Goal: Information Seeking & Learning: Learn about a topic

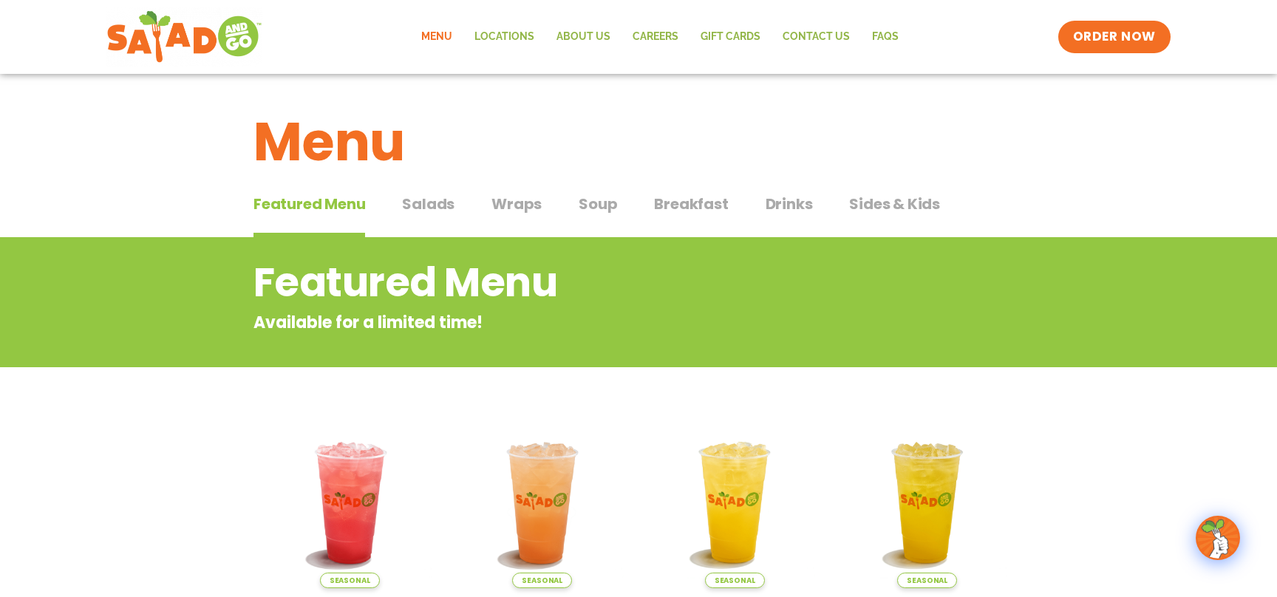
click at [446, 203] on span "Salads" at bounding box center [428, 204] width 52 height 22
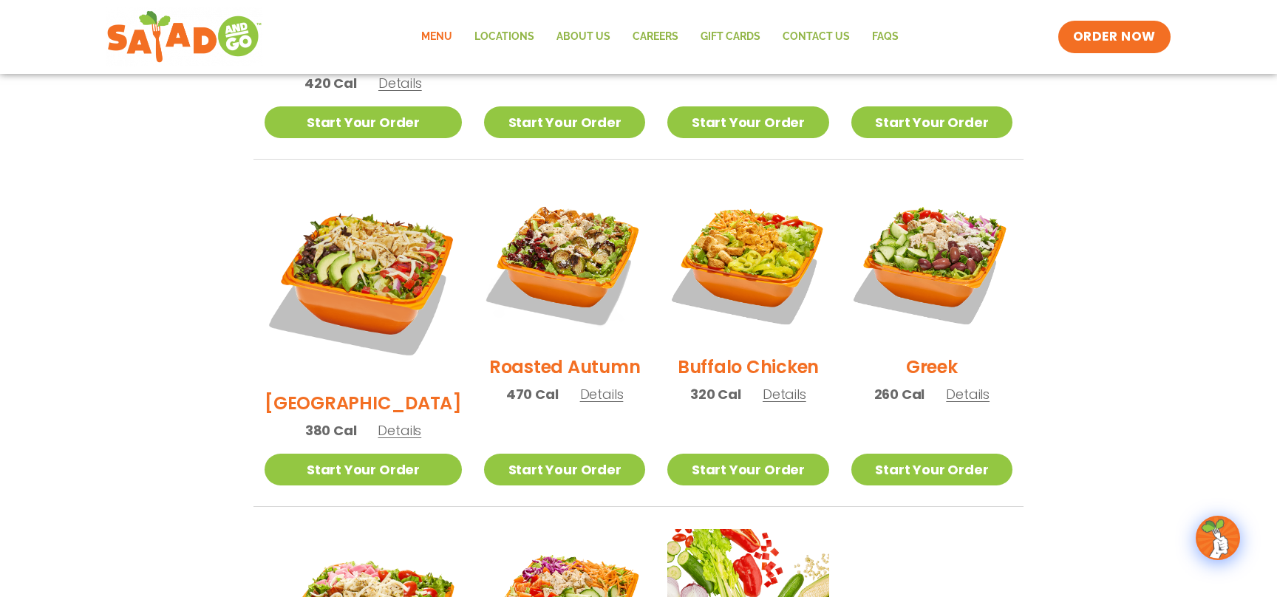
scroll to position [750, 0]
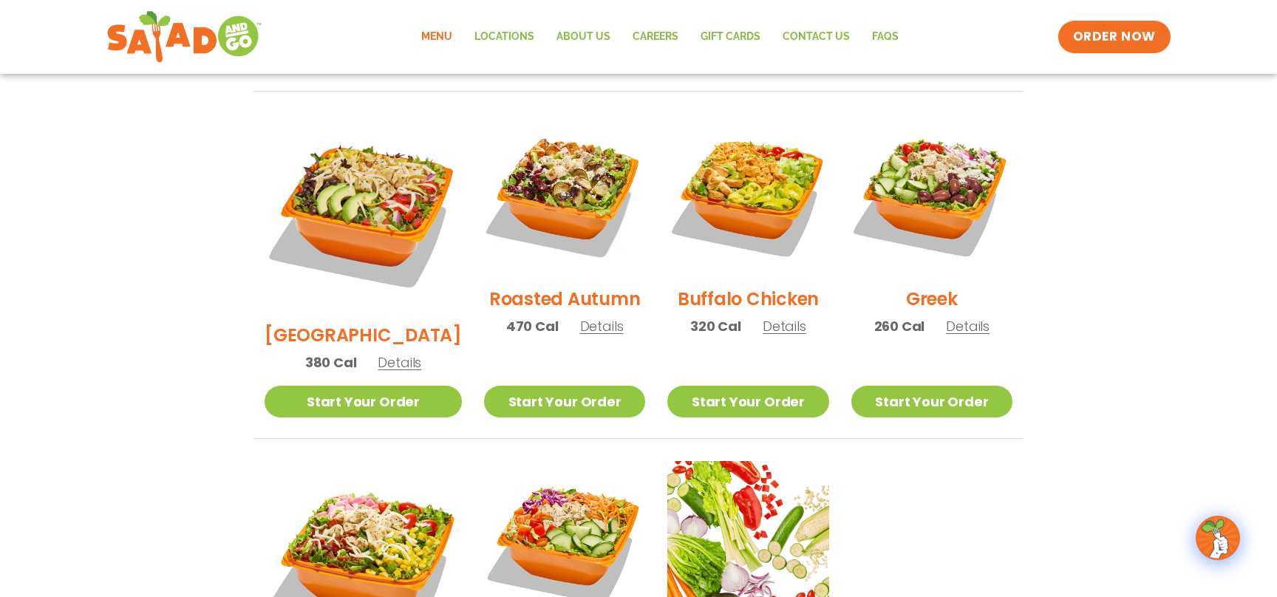
click at [966, 317] on span "Details" at bounding box center [968, 326] width 44 height 18
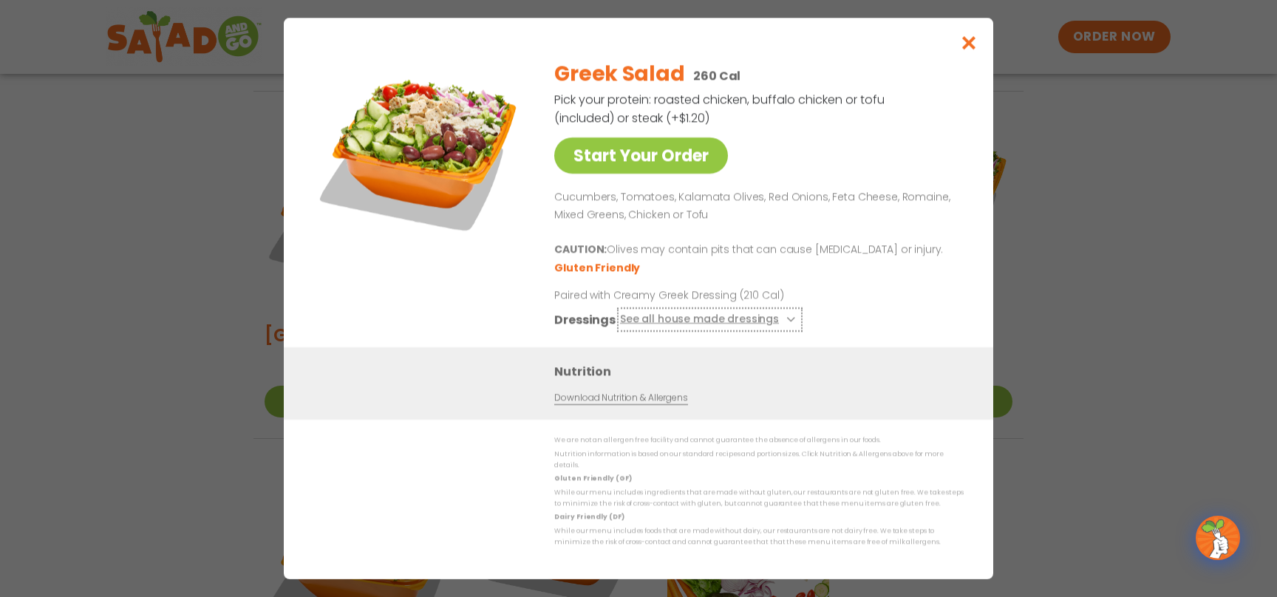
click at [777, 321] on button "See all house made dressings" at bounding box center [710, 319] width 180 height 18
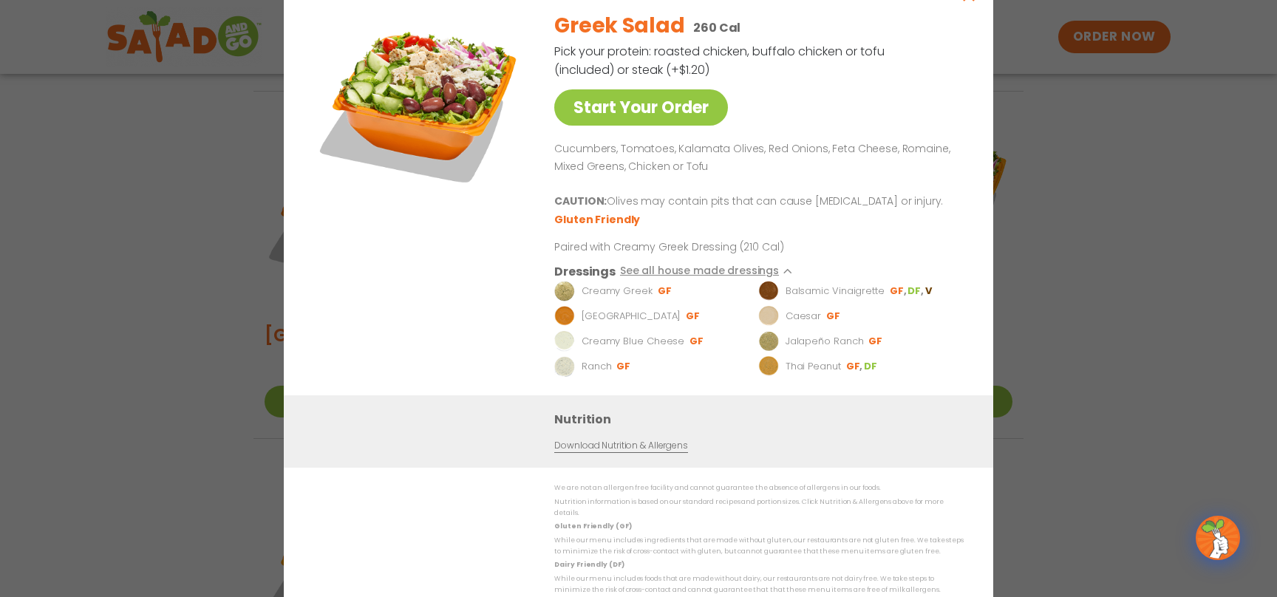
click at [625, 297] on p "Creamy Greek" at bounding box center [616, 291] width 71 height 15
click at [841, 298] on p "Balsamic Vinaigrette" at bounding box center [834, 291] width 99 height 15
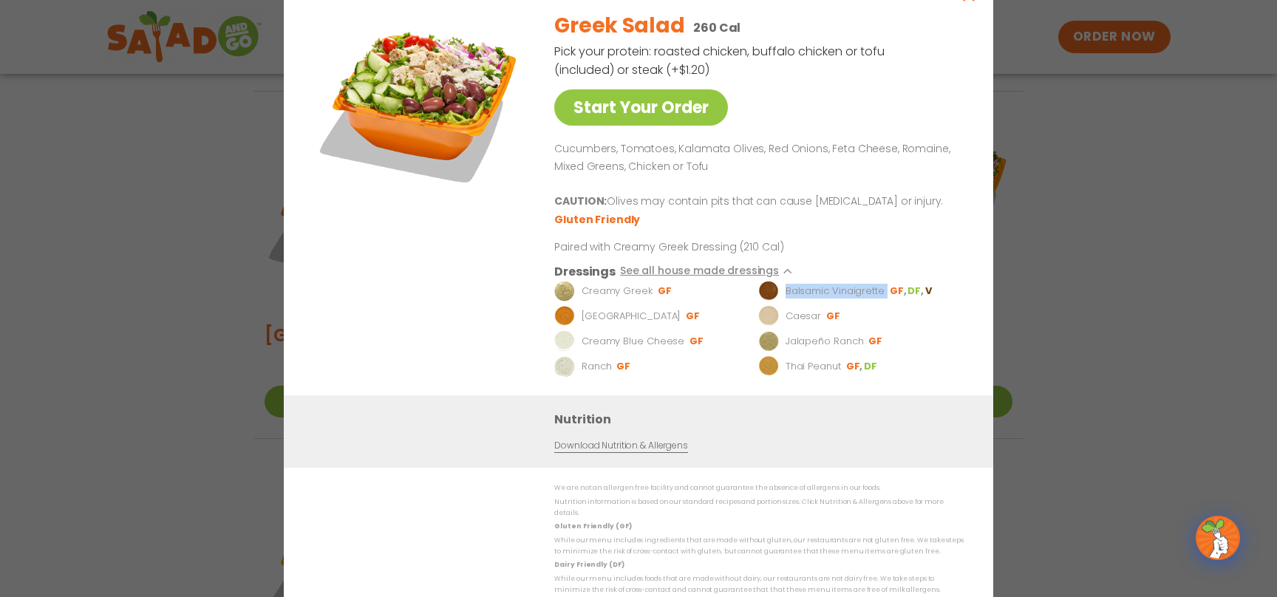
click at [841, 298] on p "Balsamic Vinaigrette" at bounding box center [834, 291] width 99 height 15
click at [623, 358] on ul "Creamy Greek GF Balsamic Vinaigrette GF DF V BBQ Ranch [PERSON_NAME] GF Creamy …" at bounding box center [755, 329] width 403 height 96
click at [622, 294] on p "Creamy Greek" at bounding box center [616, 291] width 71 height 15
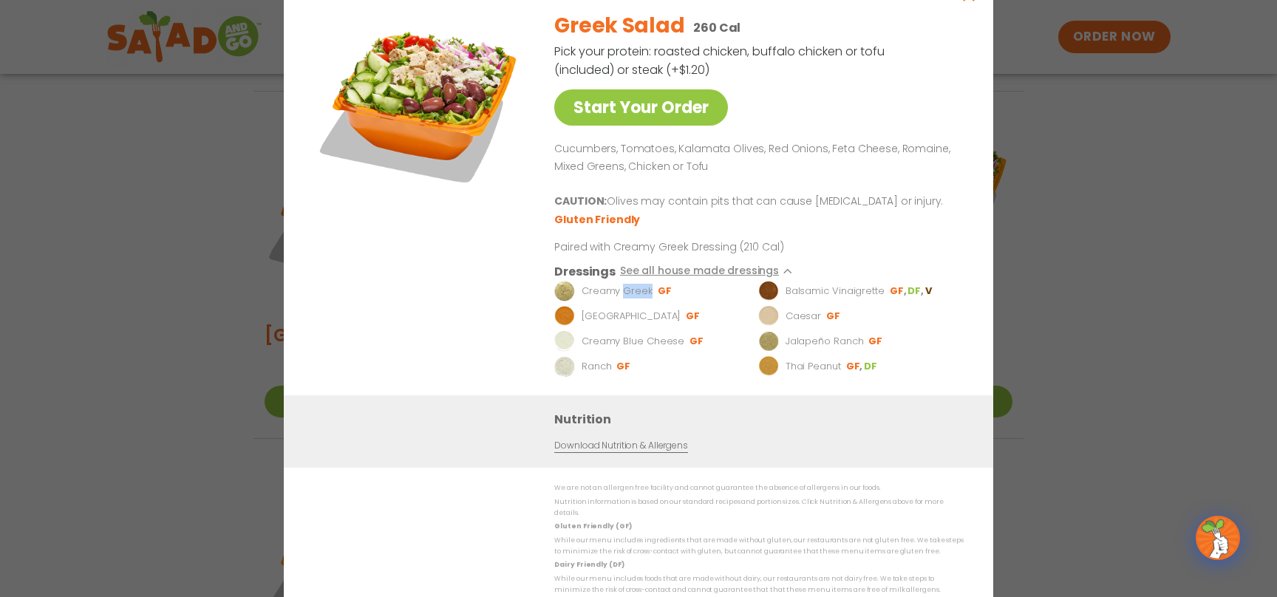
click at [622, 294] on p "Creamy Greek" at bounding box center [616, 291] width 71 height 15
drag, startPoint x: 622, startPoint y: 294, endPoint x: 782, endPoint y: 359, distance: 172.3
click at [688, 312] on ul "Creamy Greek GF Balsamic Vinaigrette GF DF V BBQ Ranch [PERSON_NAME] GF Creamy …" at bounding box center [755, 329] width 403 height 96
click at [807, 366] on p "Thai Peanut" at bounding box center [812, 366] width 55 height 15
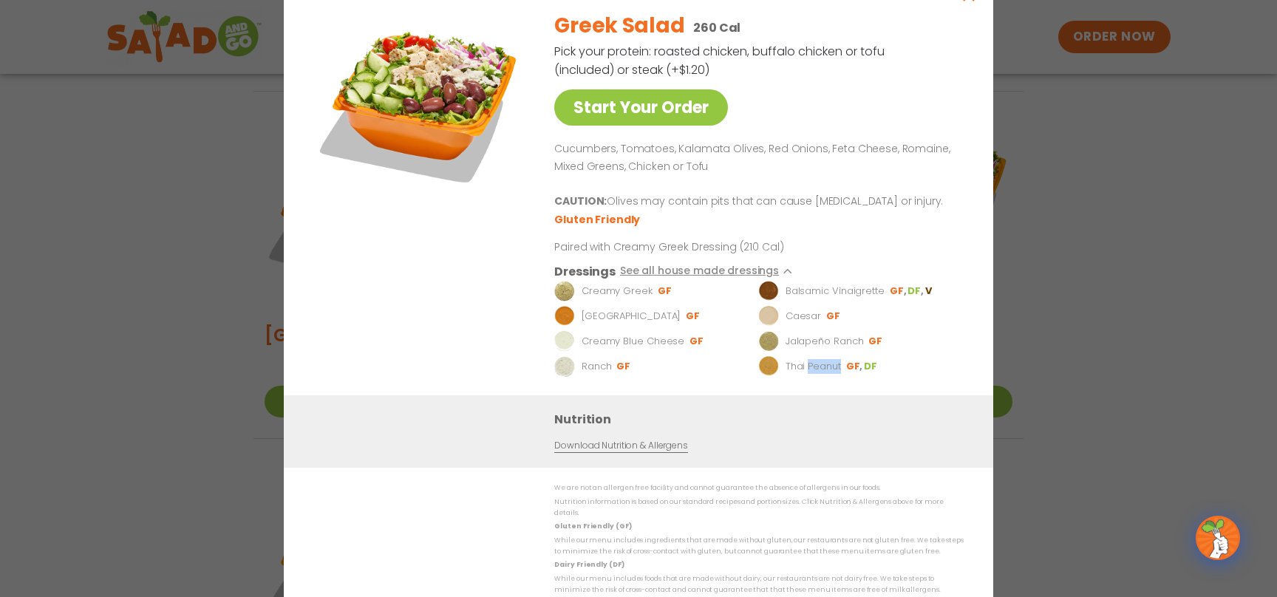
click at [807, 366] on p "Thai Peanut" at bounding box center [812, 366] width 55 height 15
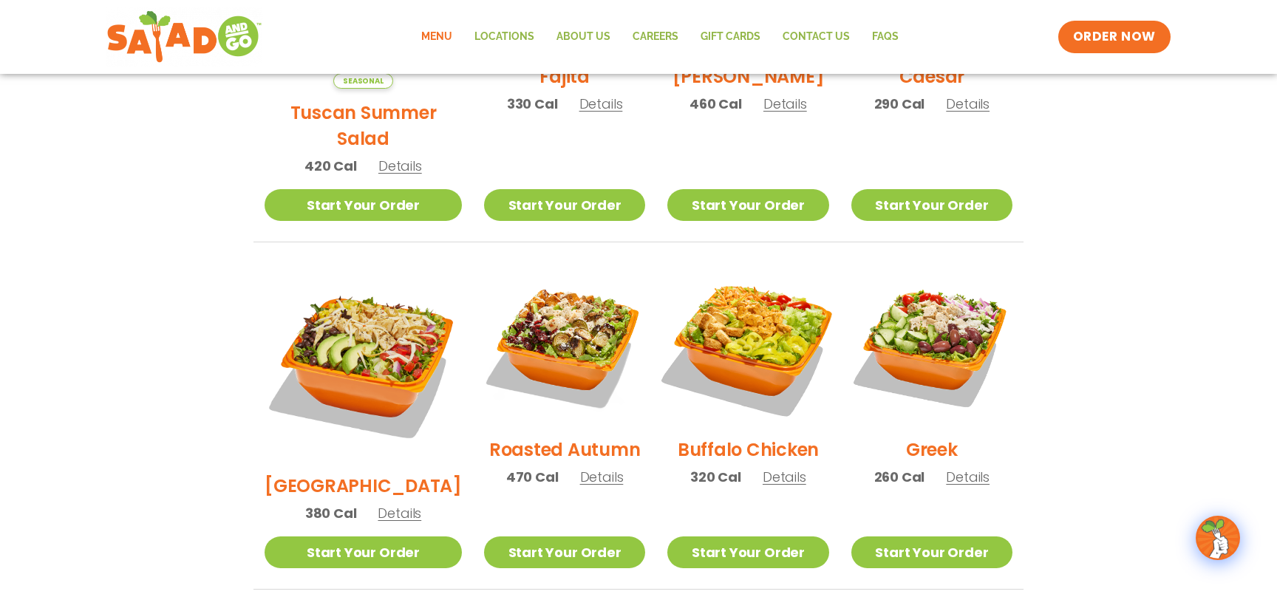
scroll to position [667, 0]
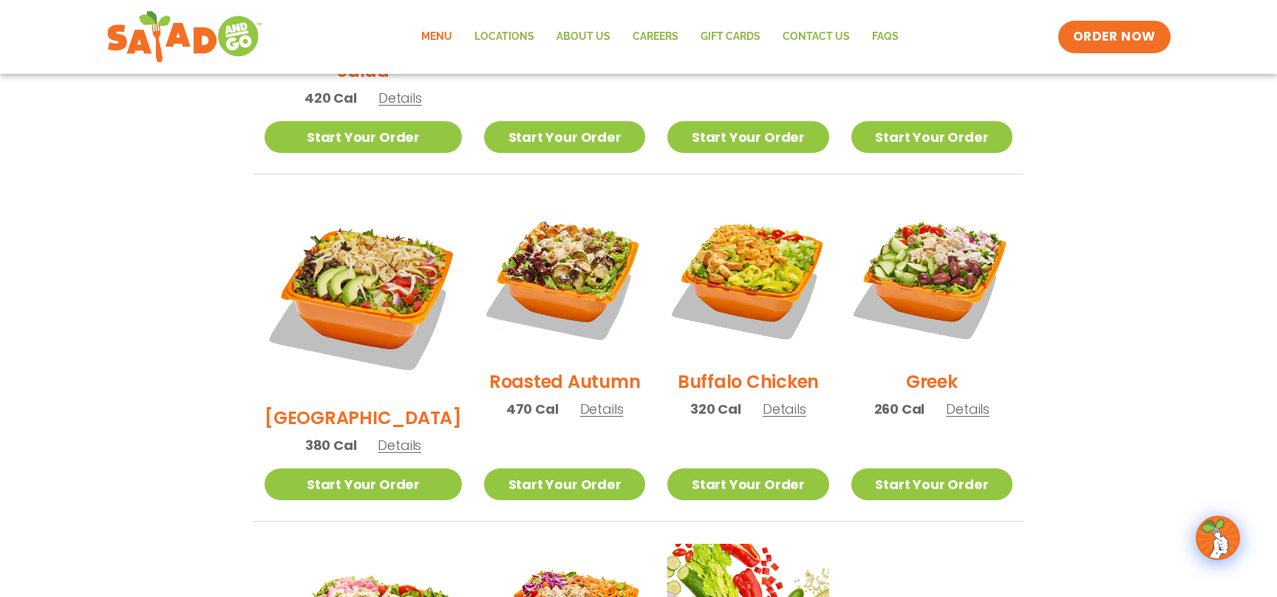
click at [775, 400] on span "Details" at bounding box center [784, 409] width 44 height 18
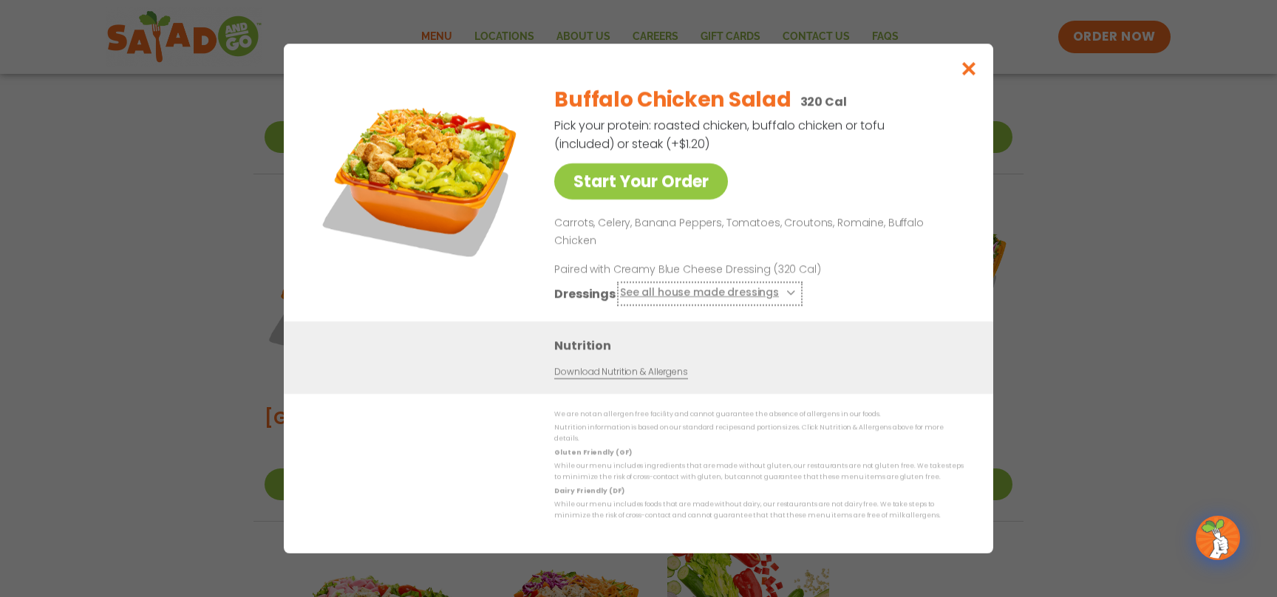
click at [756, 297] on button "See all house made dressings" at bounding box center [710, 293] width 180 height 18
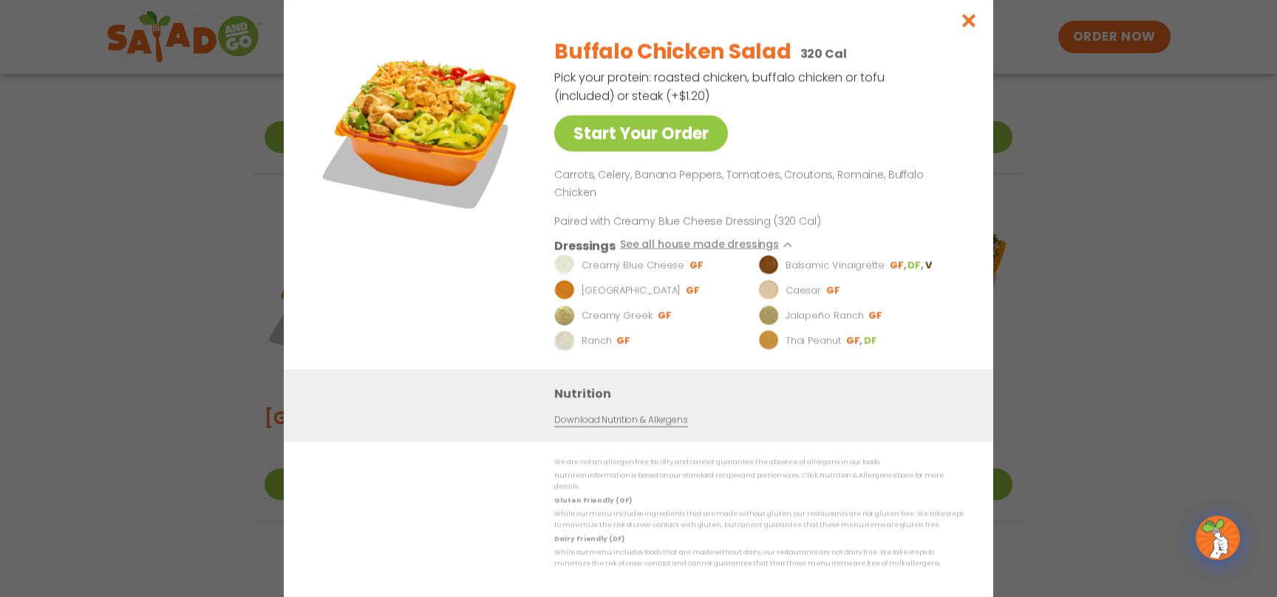
click at [784, 224] on p "Paired with Creamy Blue Cheese Dressing (320 Cal)" at bounding box center [690, 222] width 273 height 16
click at [966, 28] on icon "Close modal" at bounding box center [969, 21] width 18 height 16
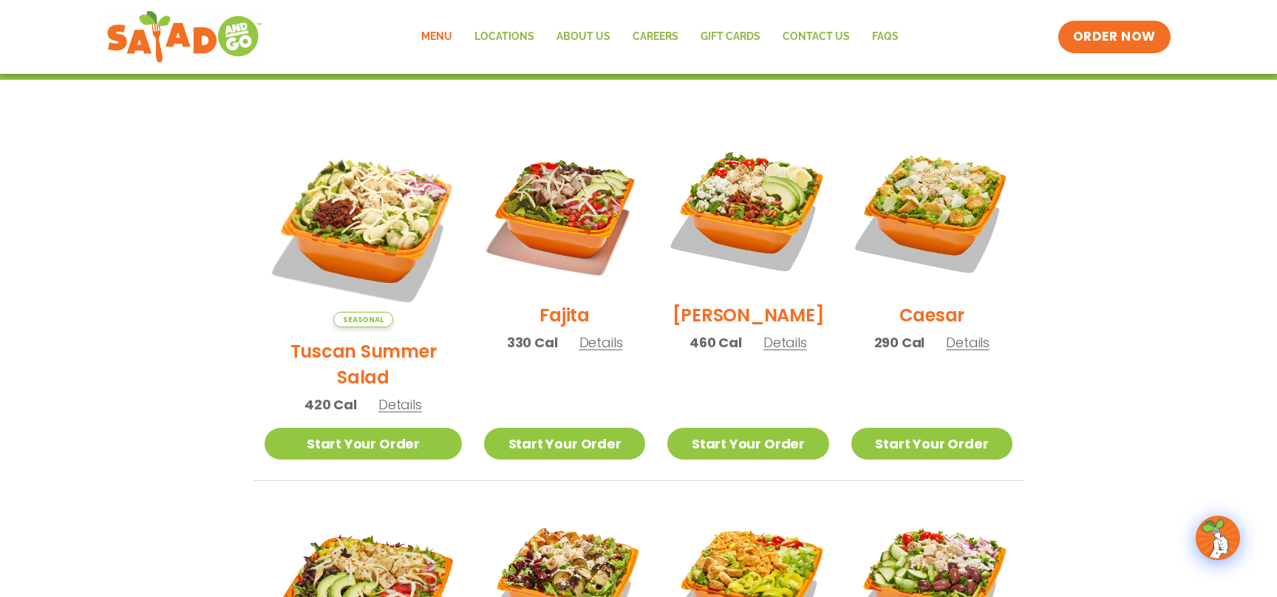
scroll to position [0, 0]
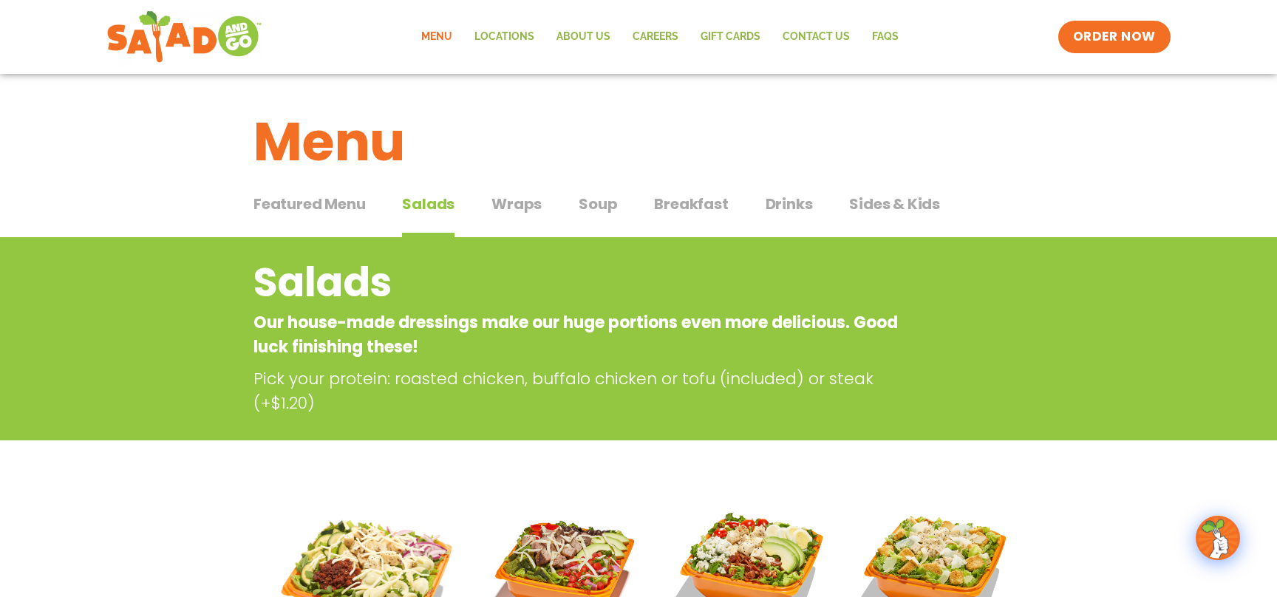
click at [890, 193] on span "Sides & Kids" at bounding box center [894, 204] width 91 height 22
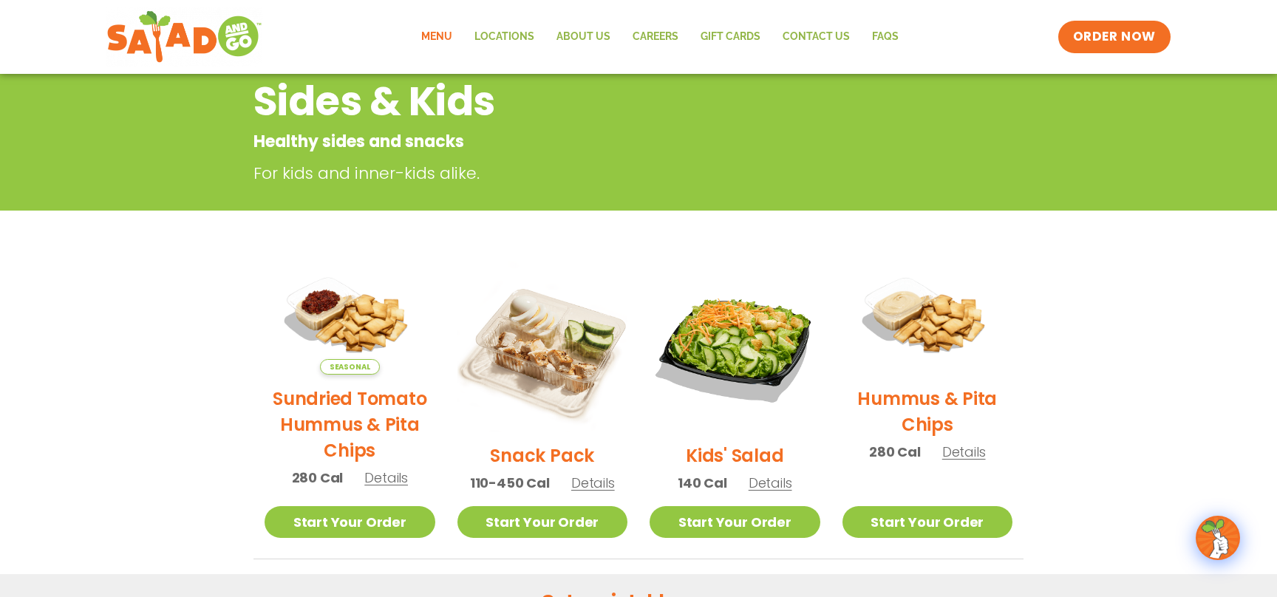
scroll to position [26, 0]
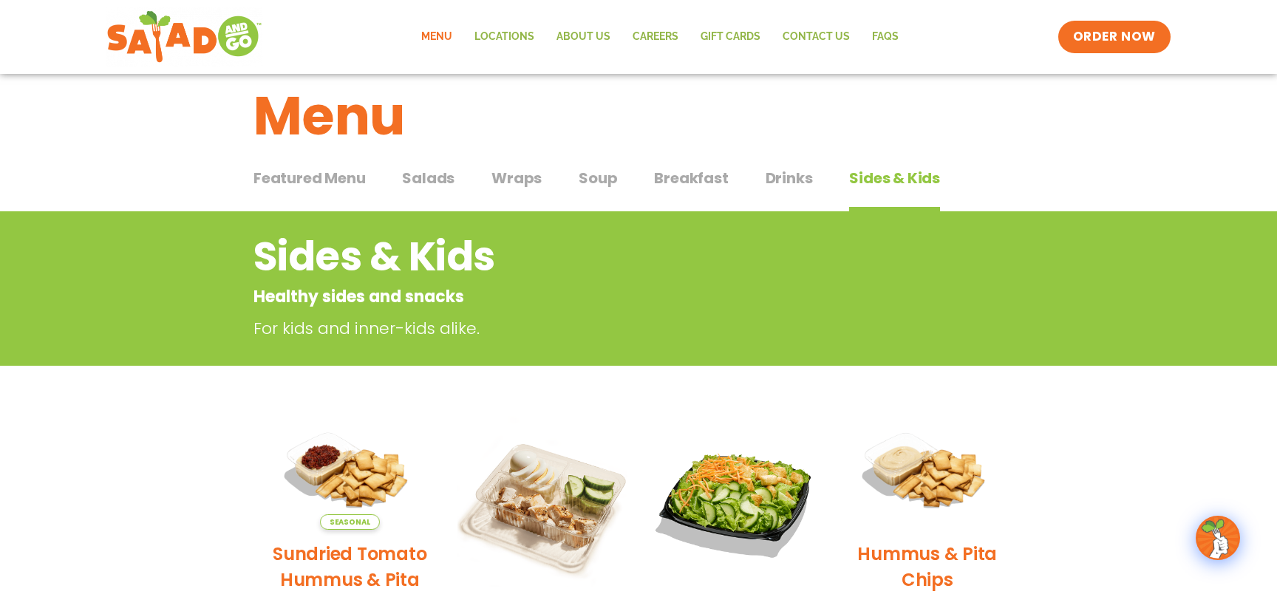
click at [402, 182] on div "Featured Menu Featured Menu Salads Salads Wraps Wraps Soup Soup Breakfast Break…" at bounding box center [638, 187] width 770 height 50
click at [346, 187] on span "Featured Menu" at bounding box center [309, 178] width 112 height 22
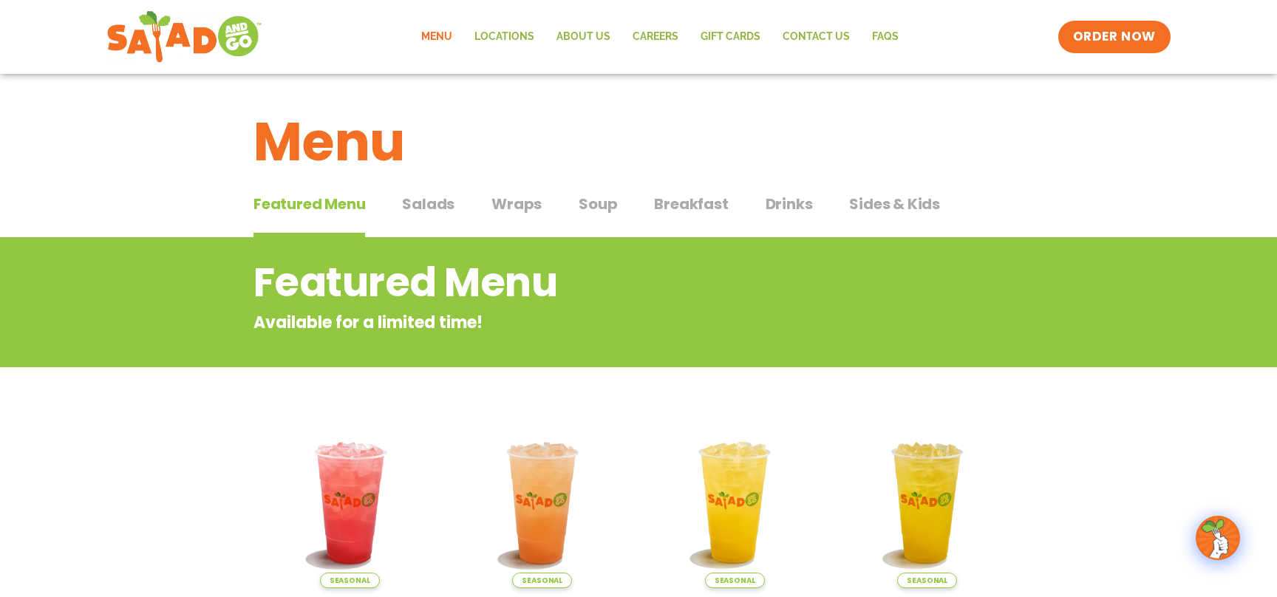
click at [426, 209] on span "Salads" at bounding box center [428, 204] width 52 height 22
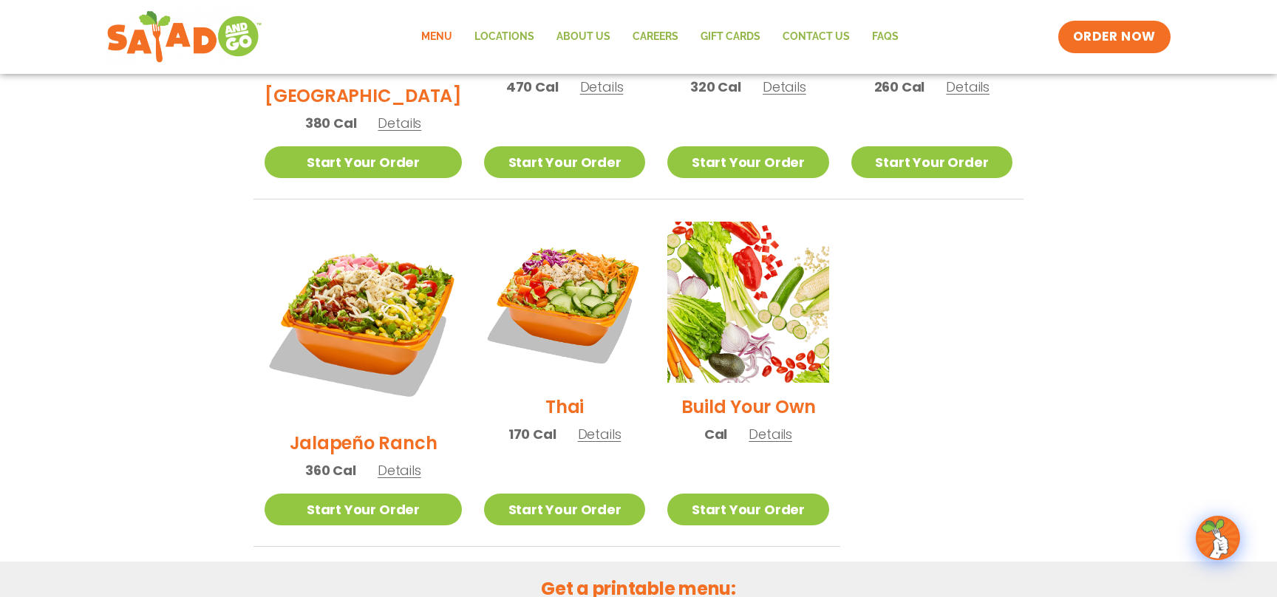
scroll to position [1184, 0]
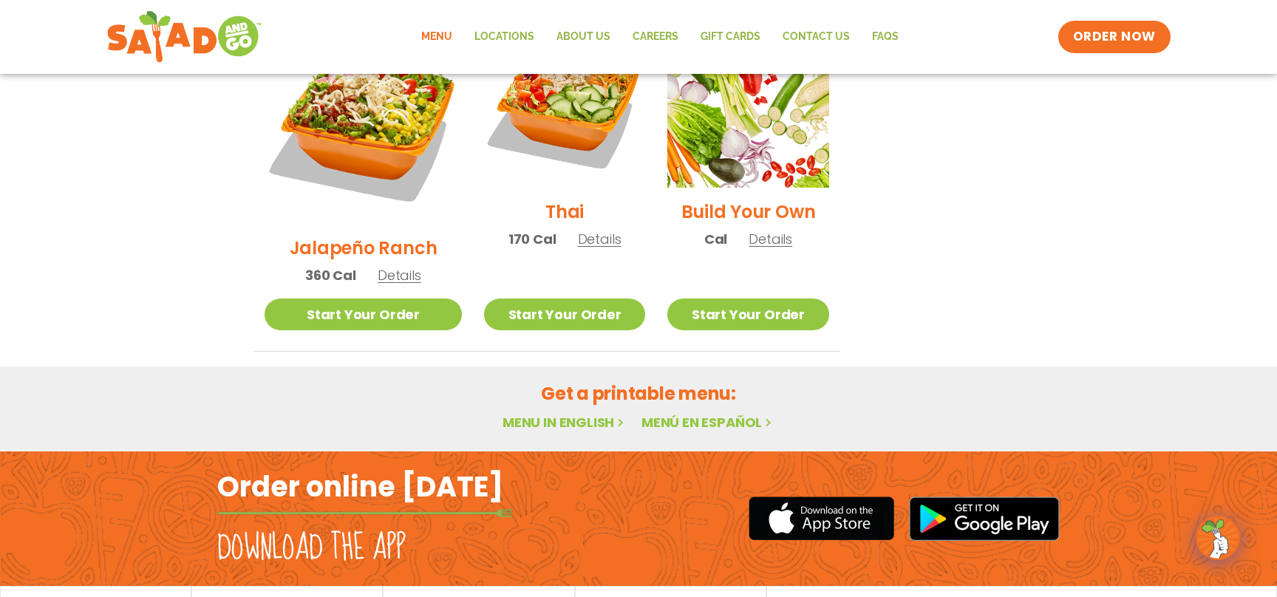
click at [301, 596] on span "nutrition & allergens" at bounding box center [287, 608] width 104 height 10
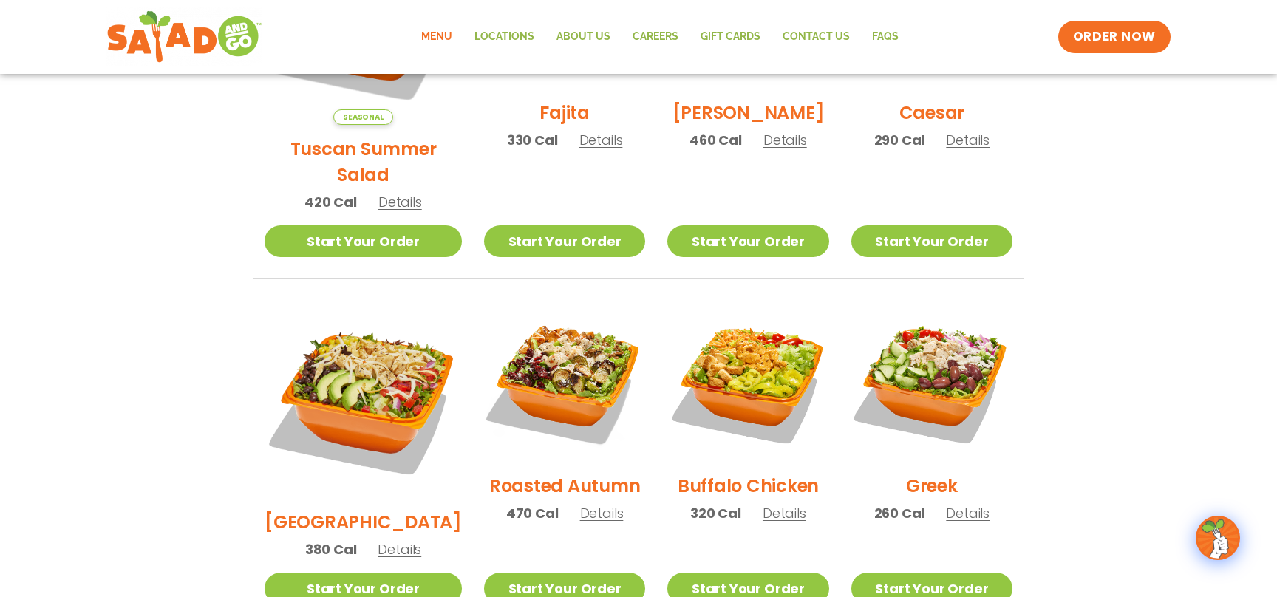
scroll to position [552, 0]
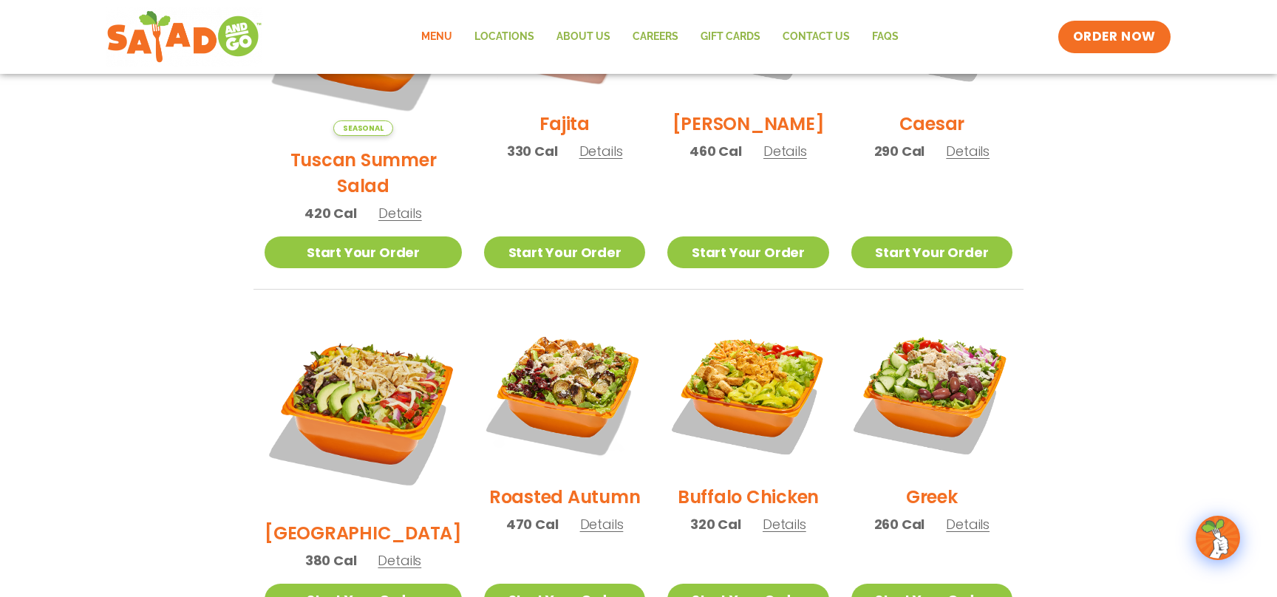
click at [378, 551] on span "Details" at bounding box center [400, 560] width 44 height 18
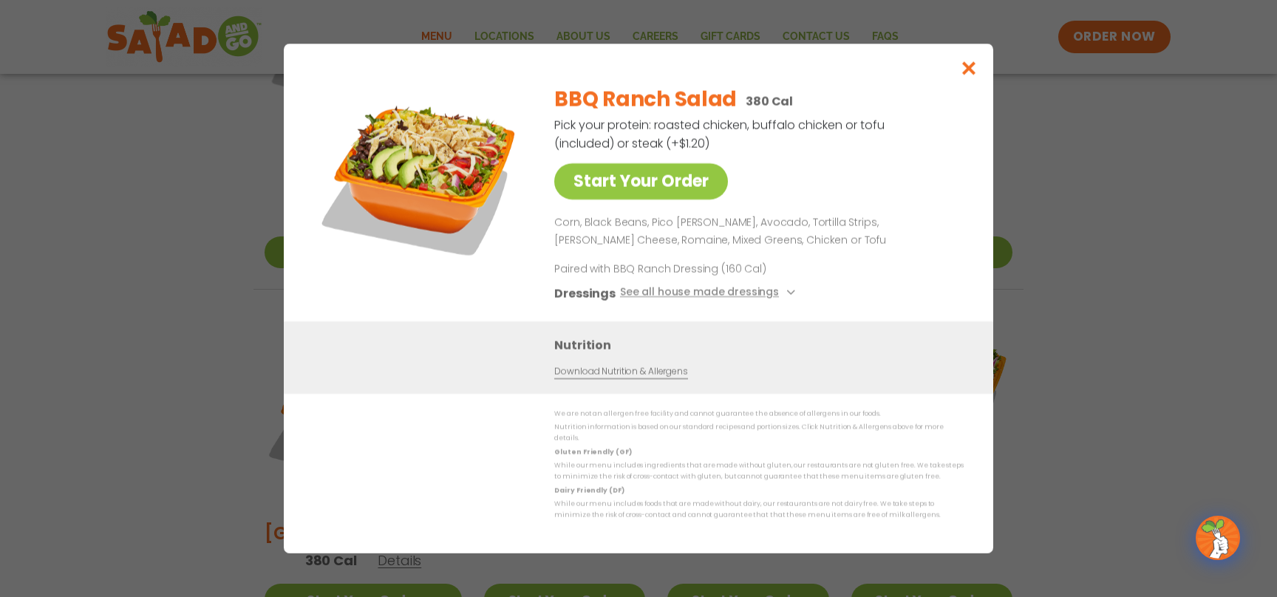
click at [655, 143] on p "Pick your protein: roasted chicken, buffalo chicken or tofu (included) or steak…" at bounding box center [720, 134] width 332 height 37
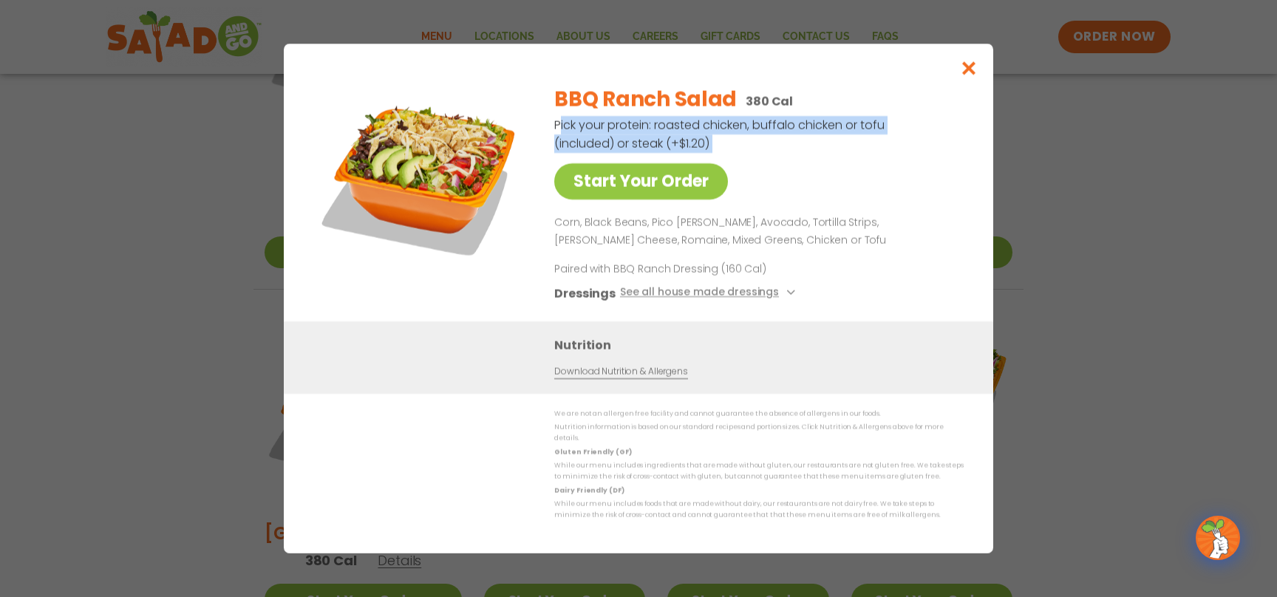
click at [655, 143] on p "Pick your protein: roasted chicken, buffalo chicken or tofu (included) or steak…" at bounding box center [720, 134] width 332 height 37
click at [655, 141] on p "Pick your protein: roasted chicken, buffalo chicken or tofu (included) or steak…" at bounding box center [720, 134] width 332 height 37
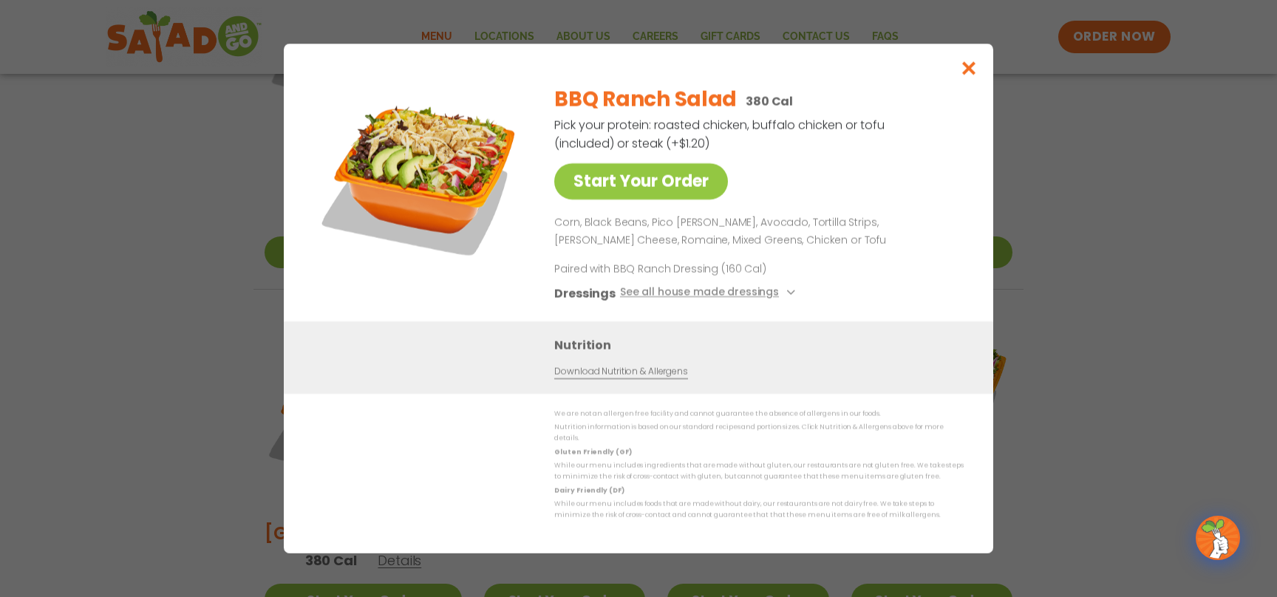
click at [652, 140] on p "Pick your protein: roasted chicken, buffalo chicken or tofu (included) or steak…" at bounding box center [720, 134] width 332 height 37
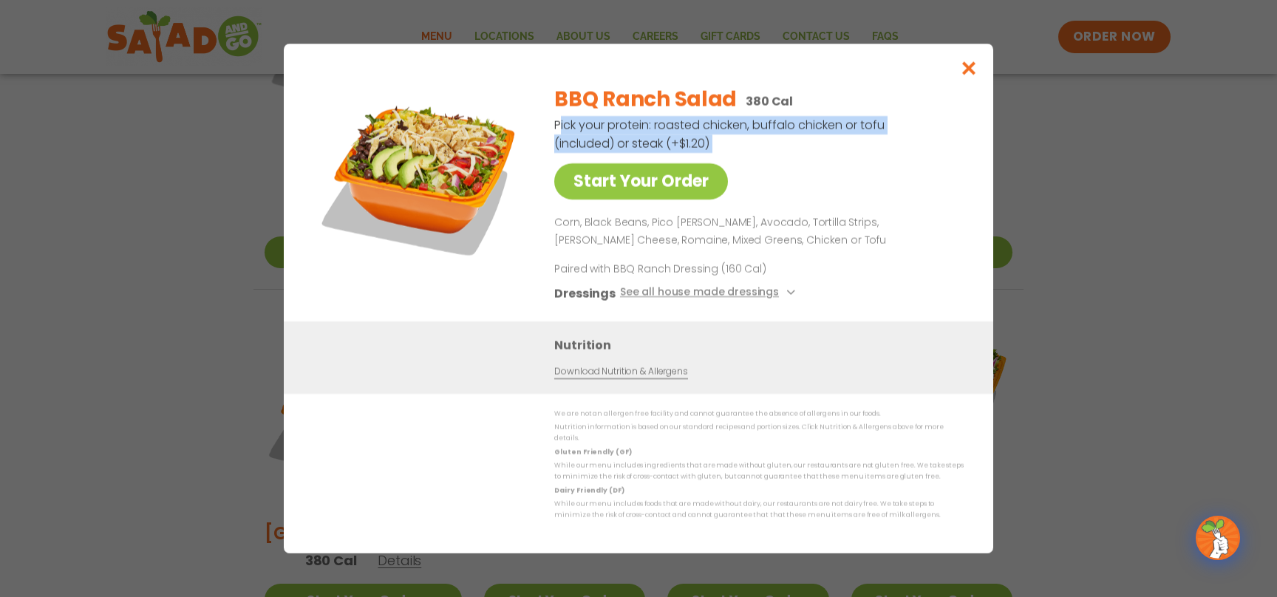
click at [652, 140] on p "Pick your protein: roasted chicken, buffalo chicken or tofu (included) or steak…" at bounding box center [720, 134] width 332 height 37
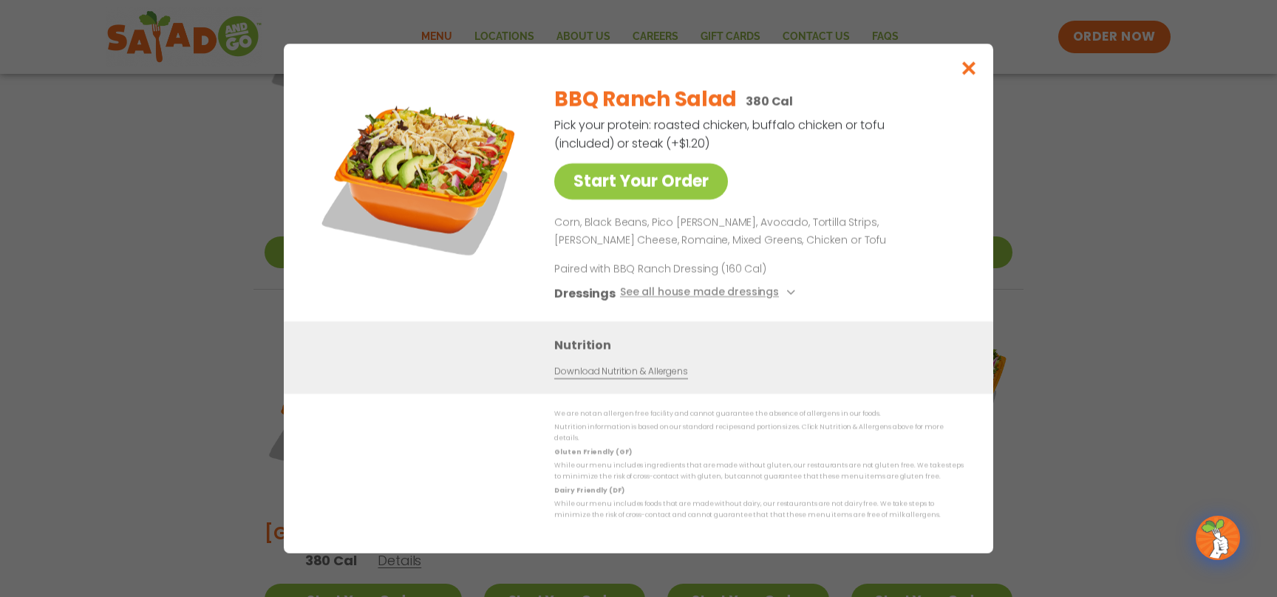
click at [714, 233] on p "Corn, Black Beans, Pico [PERSON_NAME], Avocado, Tortilla Strips, [PERSON_NAME] …" at bounding box center [755, 231] width 403 height 35
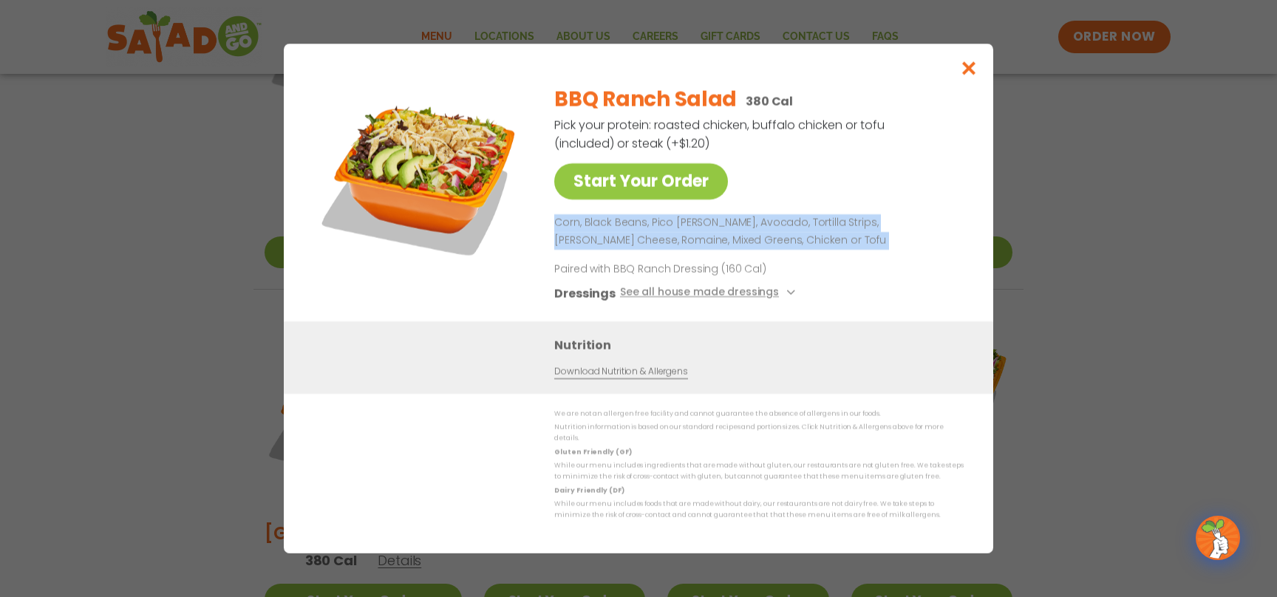
click at [714, 233] on p "Corn, Black Beans, Pico [PERSON_NAME], Avocado, Tortilla Strips, [PERSON_NAME] …" at bounding box center [755, 231] width 403 height 35
click at [437, 156] on img at bounding box center [420, 176] width 207 height 207
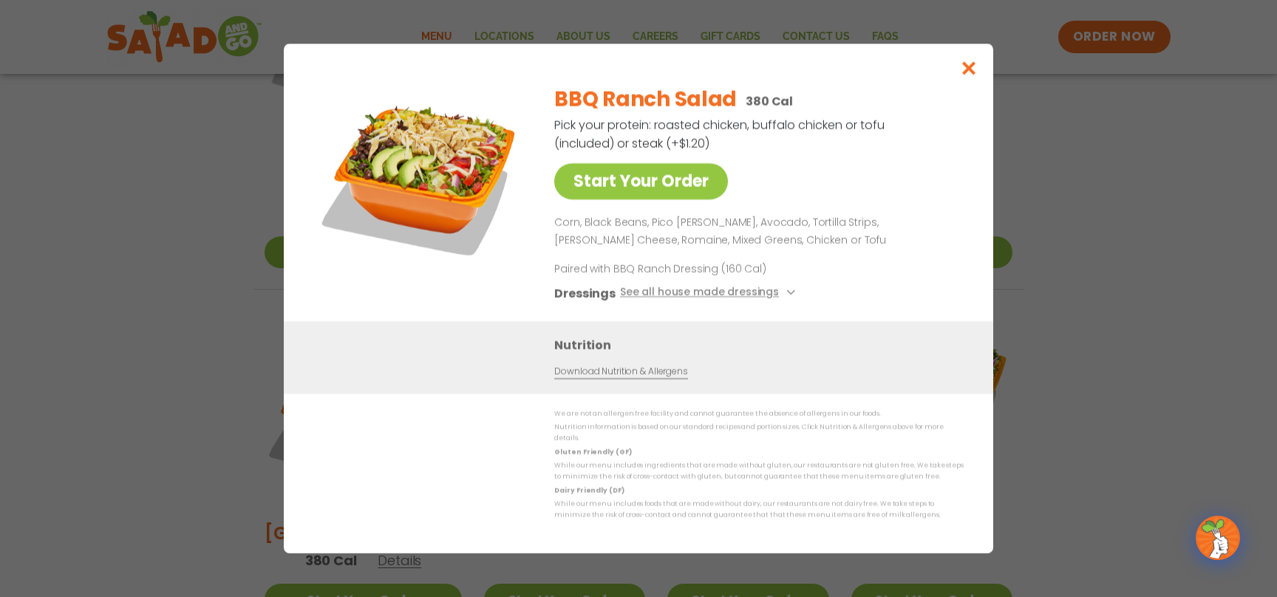
click at [609, 151] on p "Pick your protein: roasted chicken, buffalo chicken or tofu (included) or steak…" at bounding box center [720, 134] width 332 height 37
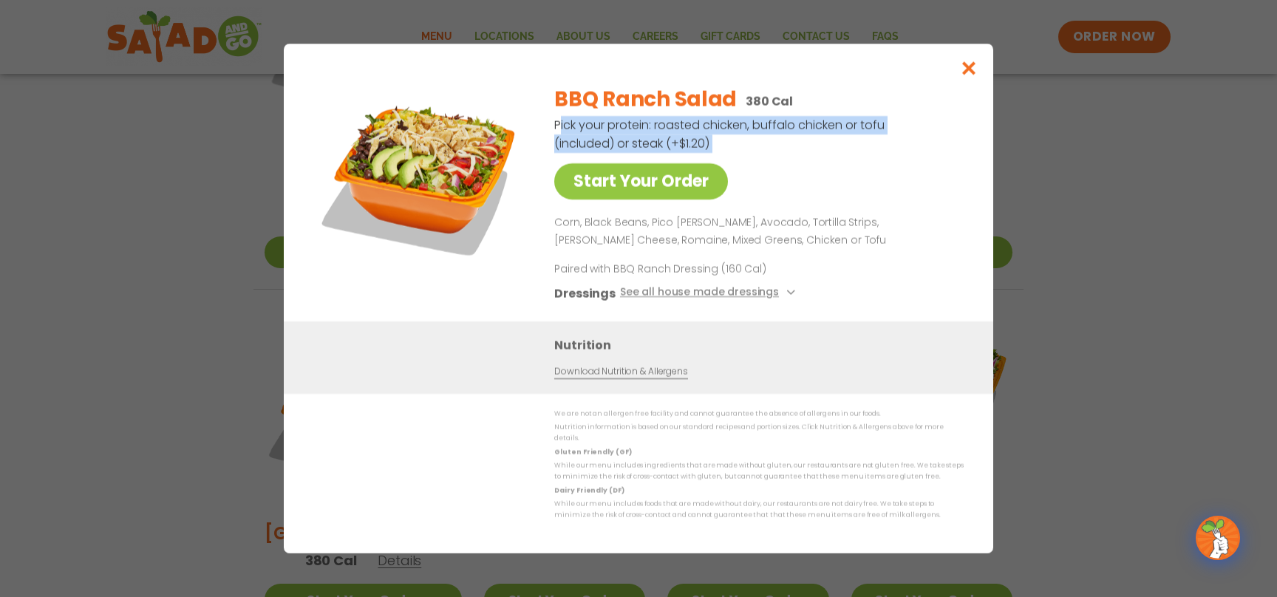
click at [609, 151] on p "Pick your protein: roasted chicken, buffalo chicken or tofu (included) or steak…" at bounding box center [720, 134] width 332 height 37
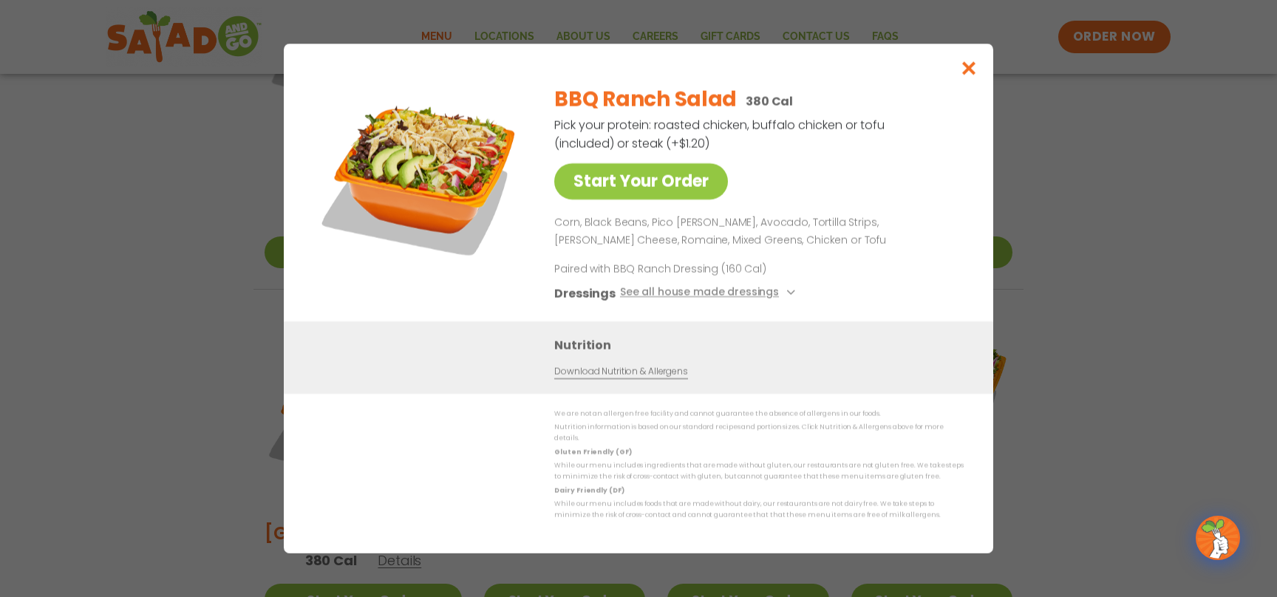
click at [773, 106] on p "380 Cal" at bounding box center [768, 101] width 47 height 18
copy p "380 Cal"
click at [851, 132] on p "Pick your protein: roasted chicken, buffalo chicken or tofu (included) or steak…" at bounding box center [720, 134] width 332 height 37
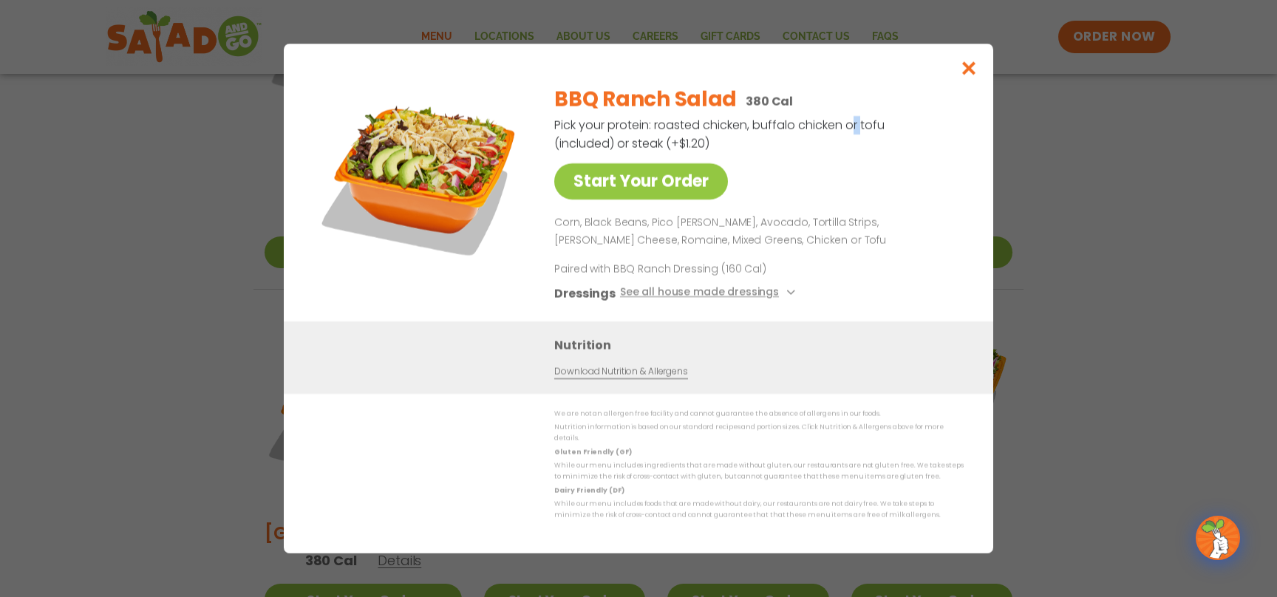
click at [851, 132] on p "Pick your protein: roasted chicken, buffalo chicken or tofu (included) or steak…" at bounding box center [720, 134] width 332 height 37
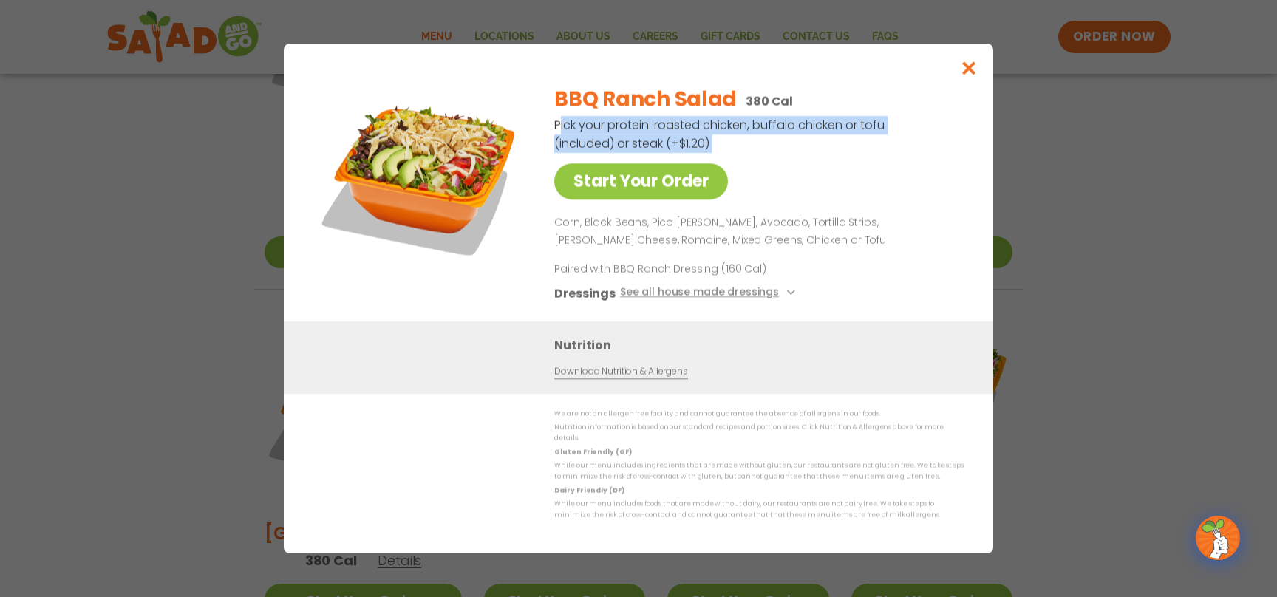
click at [851, 132] on p "Pick your protein: roasted chicken, buffalo chicken or tofu (included) or steak…" at bounding box center [720, 134] width 332 height 37
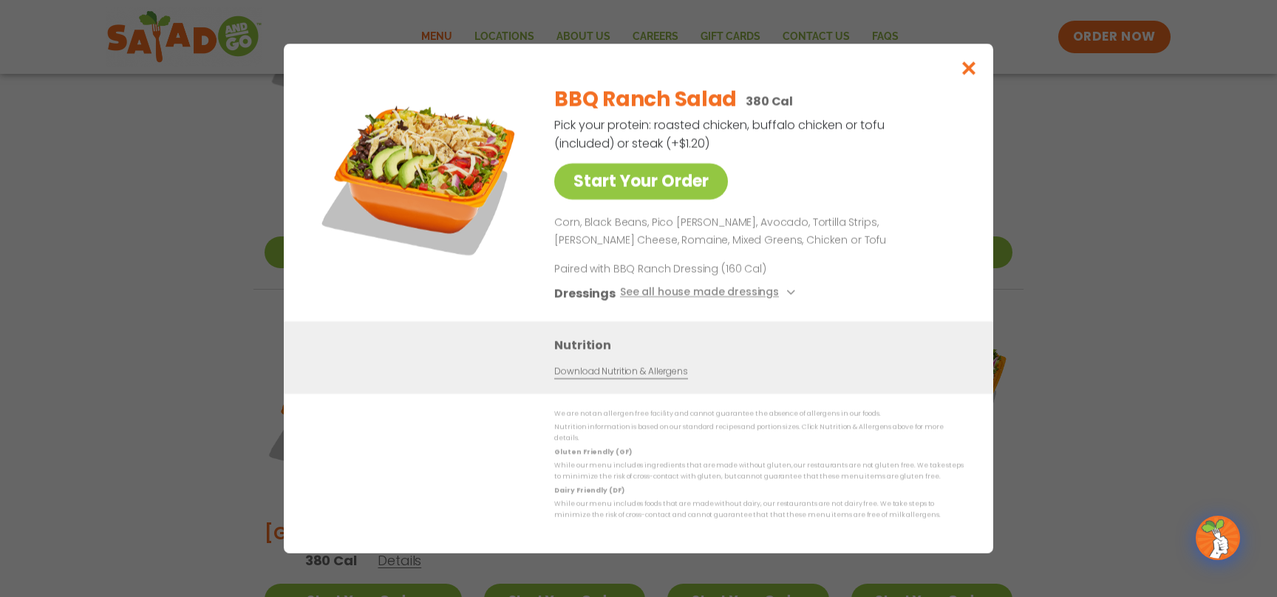
click at [708, 249] on p "Corn, Black Beans, Pico [PERSON_NAME], Avocado, Tortilla Strips, [PERSON_NAME] …" at bounding box center [755, 231] width 403 height 35
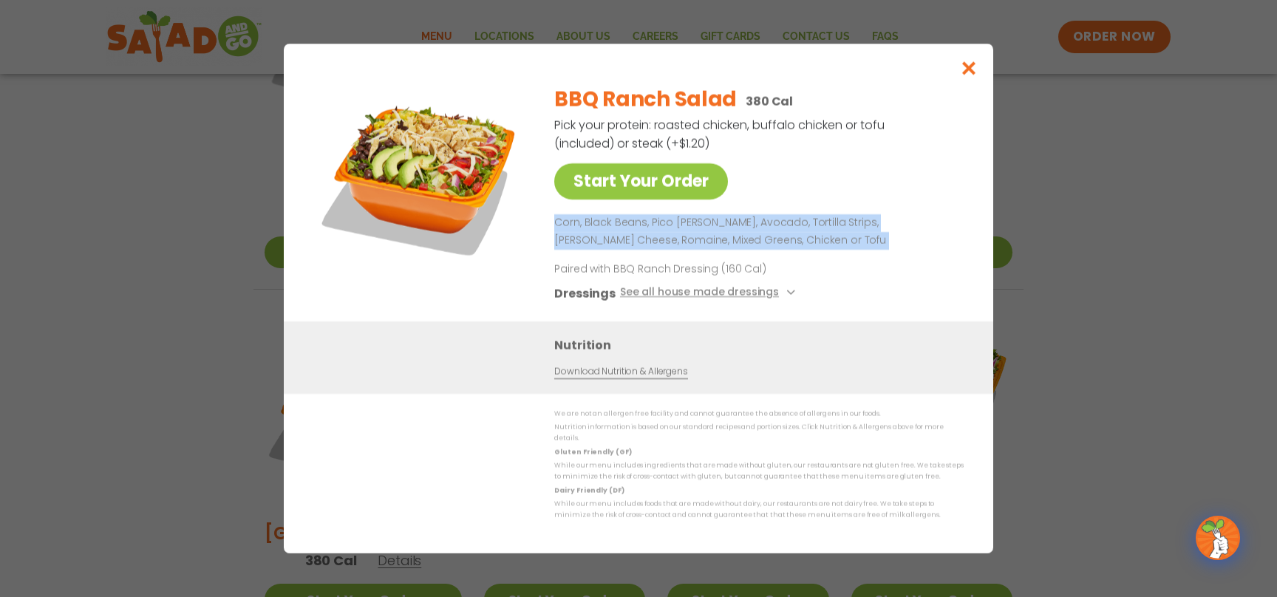
click at [708, 249] on p "Corn, Black Beans, Pico [PERSON_NAME], Avocado, Tortilla Strips, [PERSON_NAME] …" at bounding box center [755, 231] width 403 height 35
click at [971, 74] on icon "Close modal" at bounding box center [969, 69] width 18 height 16
